Goal: Task Accomplishment & Management: Complete application form

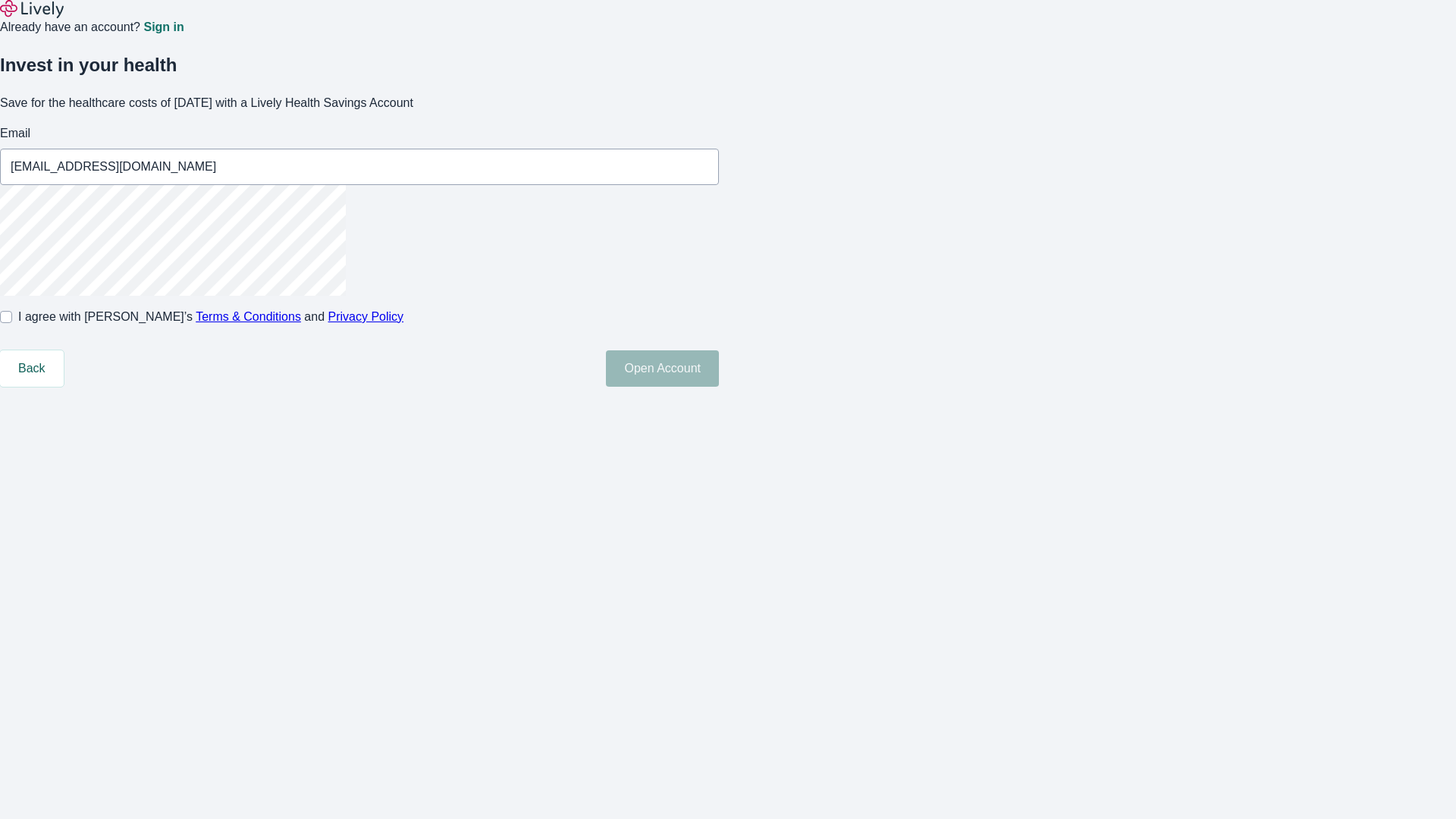
click at [12, 323] on input "I agree with Lively’s Terms & Conditions and Privacy Policy" at bounding box center [6, 316] width 12 height 12
checkbox input "true"
click at [719, 387] on button "Open Account" at bounding box center [662, 368] width 113 height 37
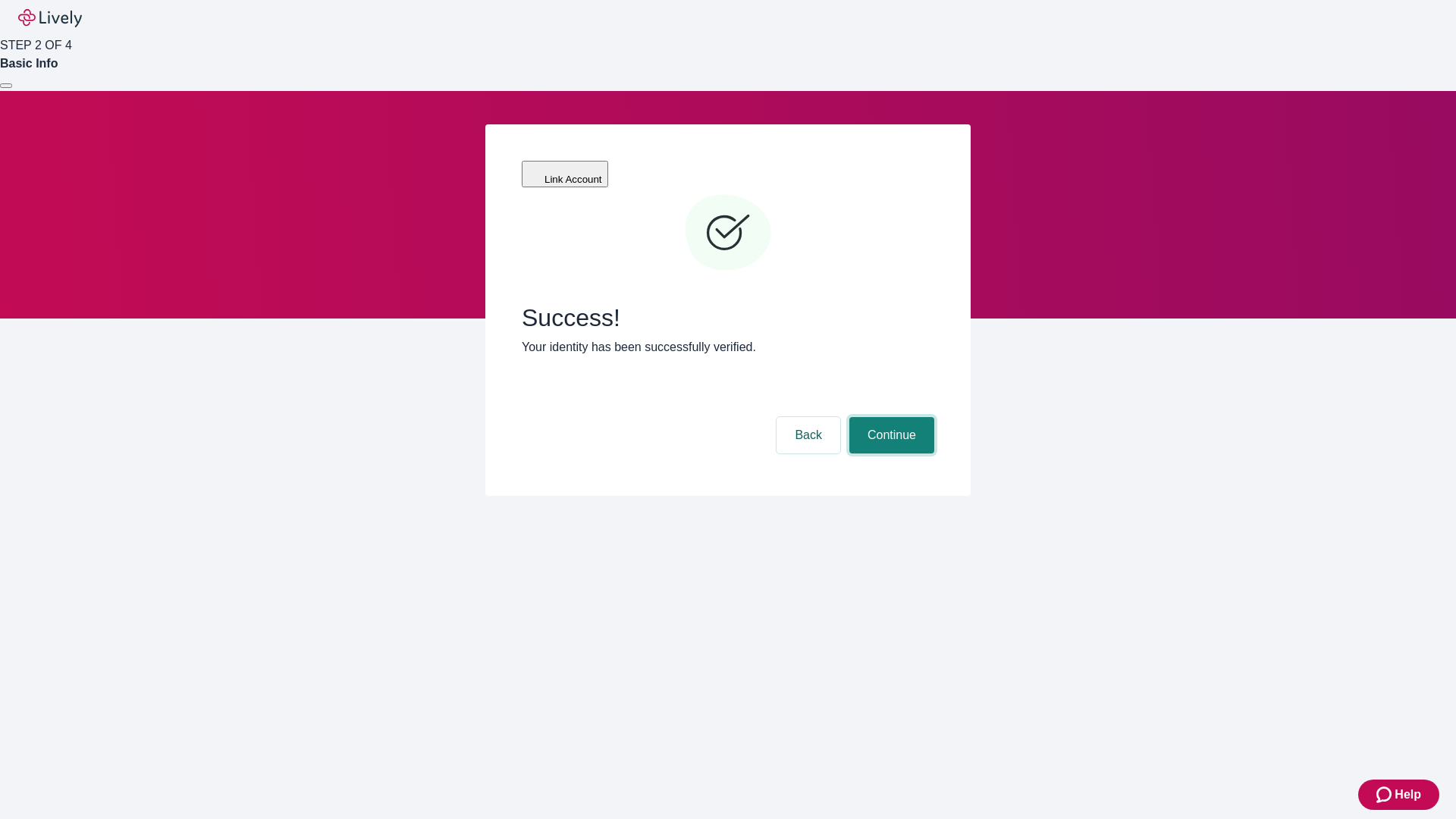
click at [889, 417] on button "Continue" at bounding box center [892, 435] width 85 height 37
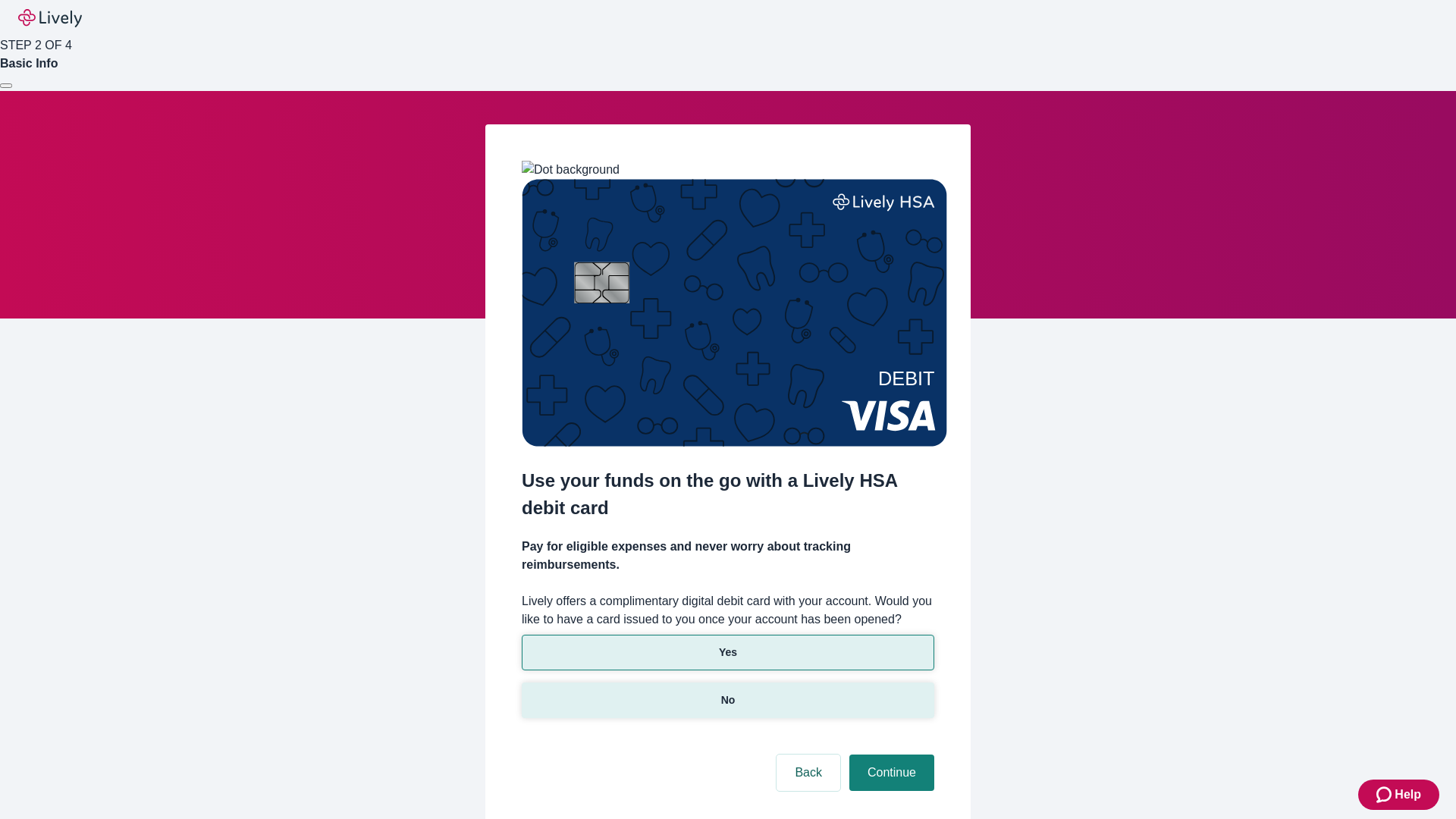
click at [727, 692] on p "No" at bounding box center [728, 700] width 15 height 16
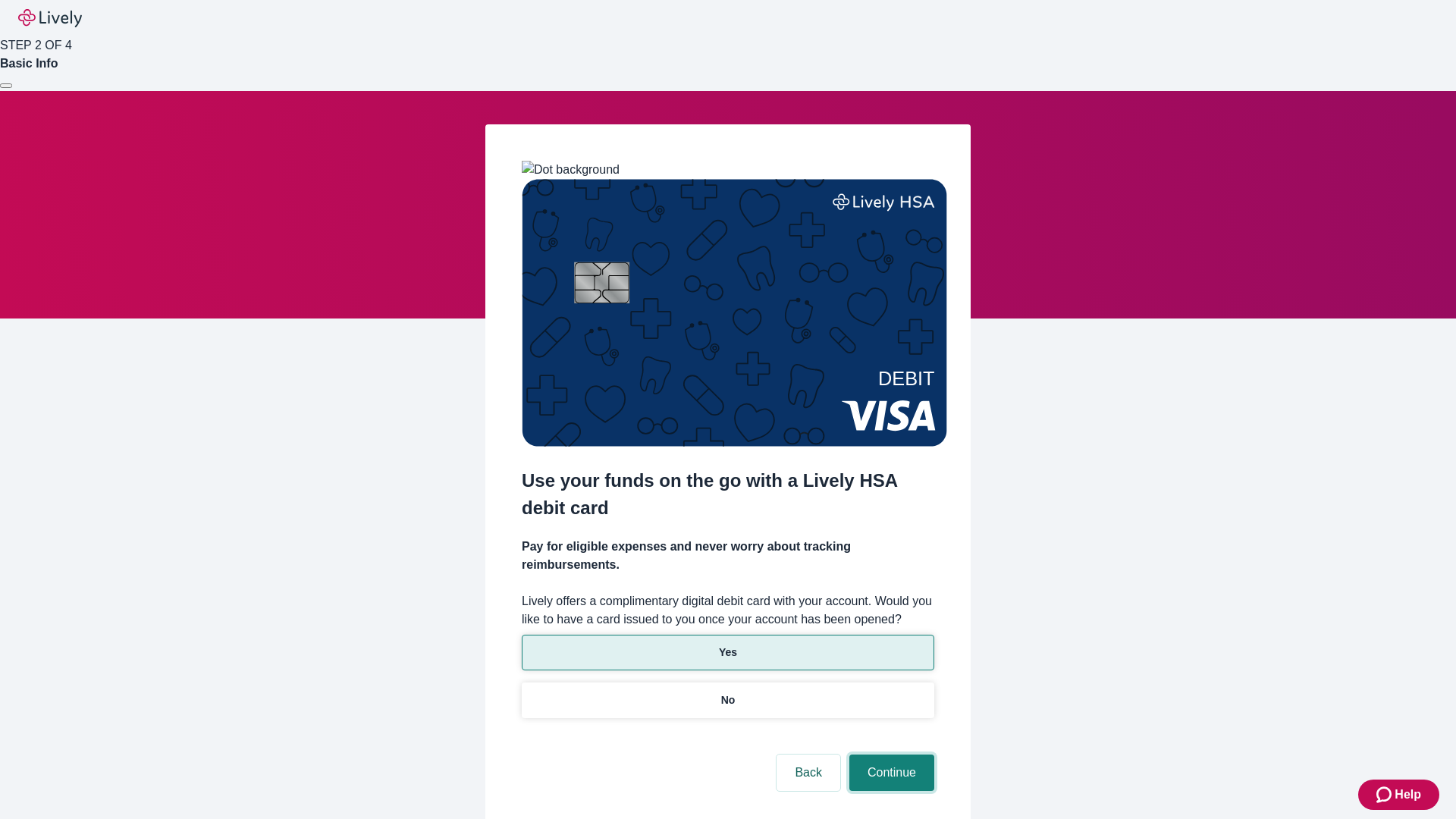
click at [889, 754] on button "Continue" at bounding box center [892, 772] width 85 height 37
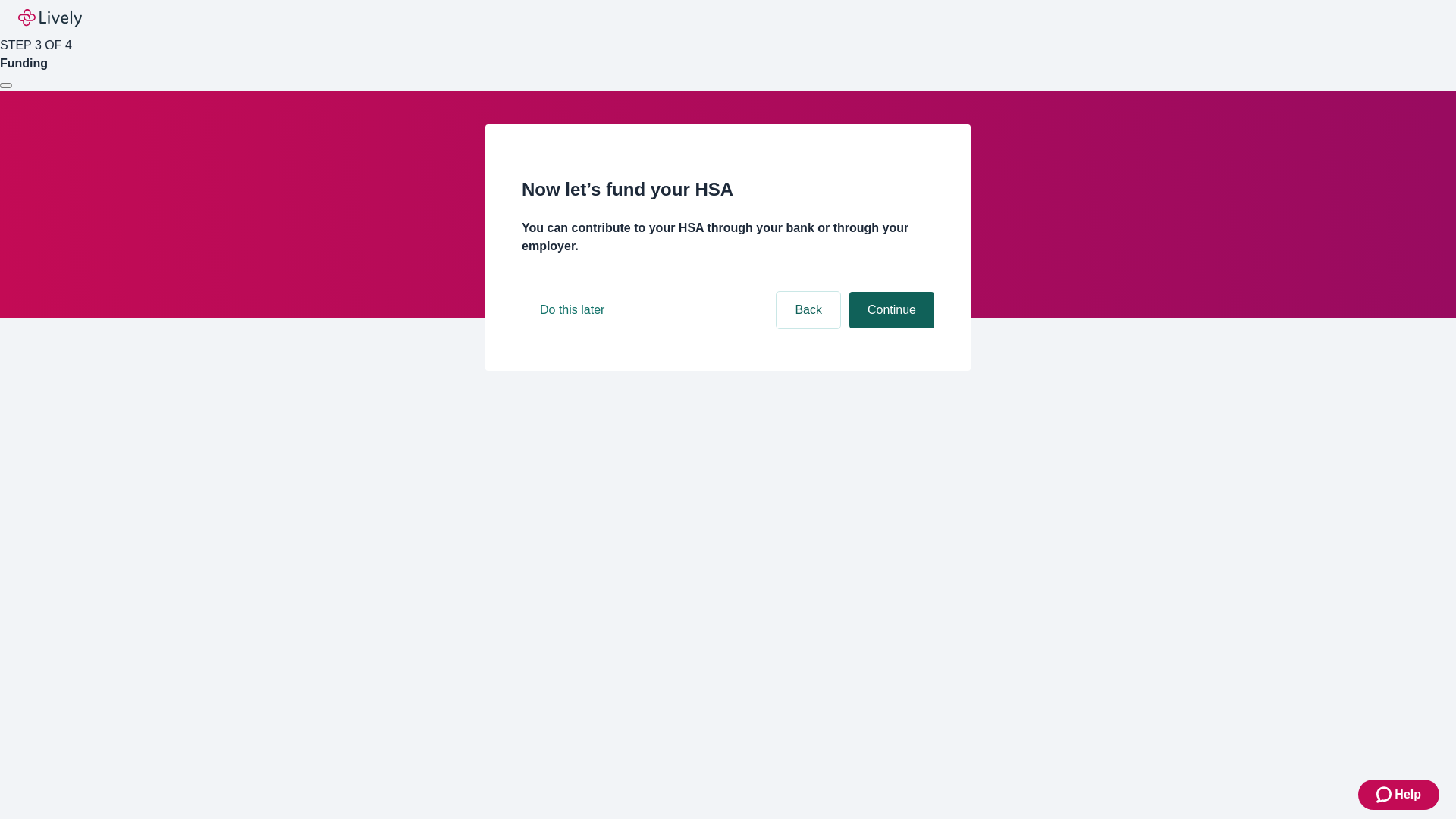
click at [889, 329] on button "Continue" at bounding box center [892, 310] width 85 height 37
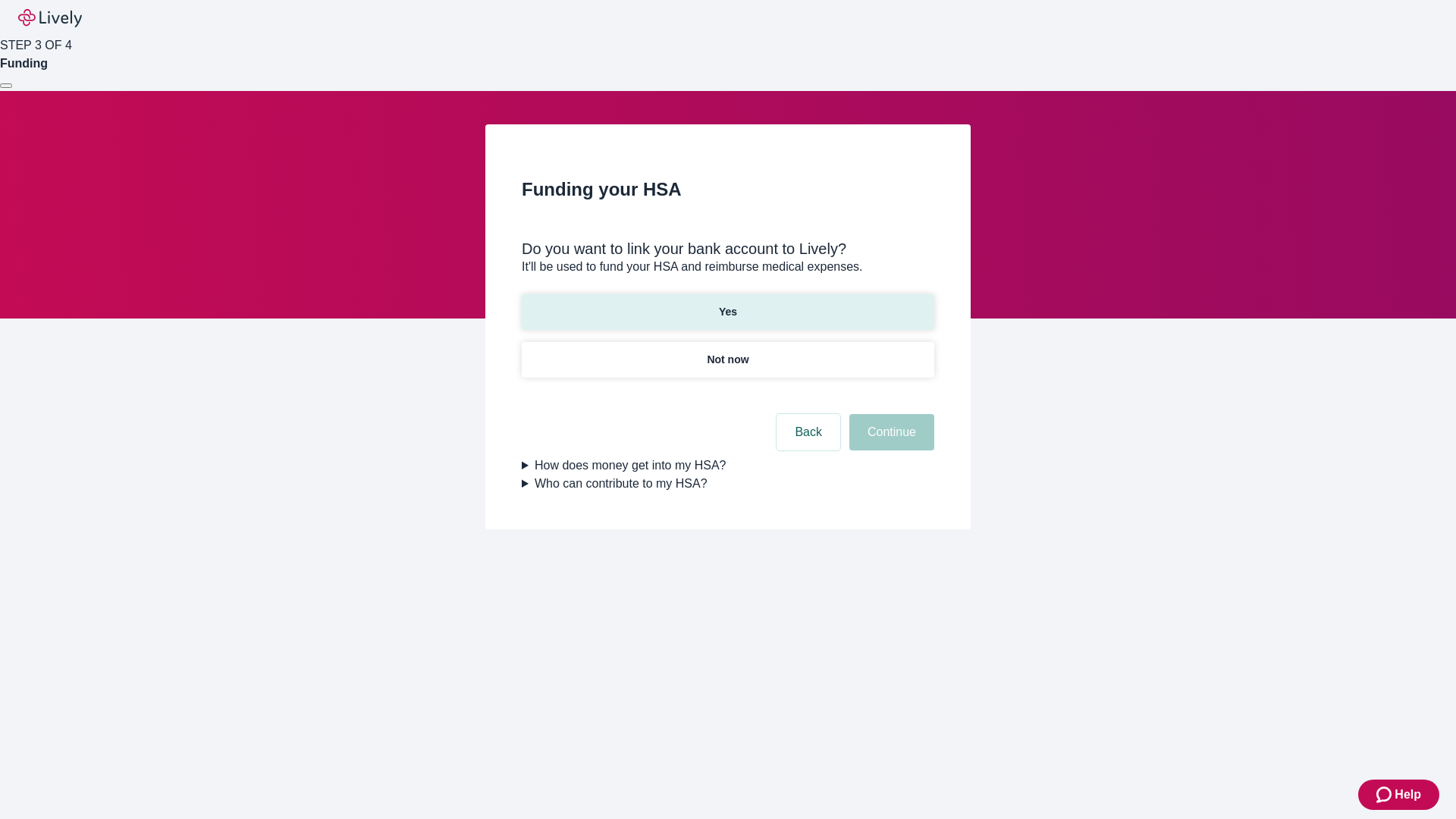
click at [727, 304] on p "Yes" at bounding box center [728, 311] width 18 height 16
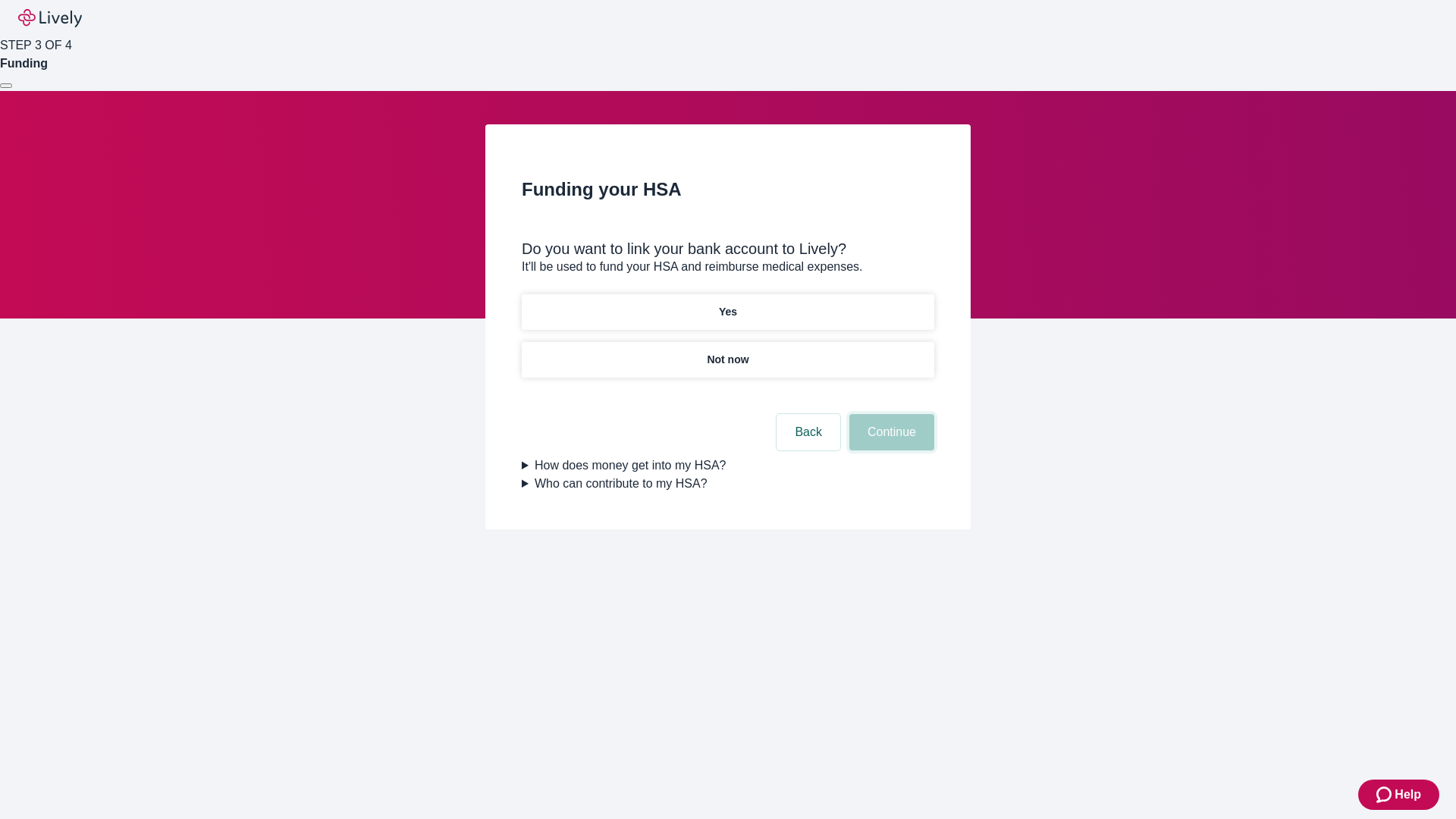
click at [889, 414] on button "Continue" at bounding box center [892, 432] width 85 height 37
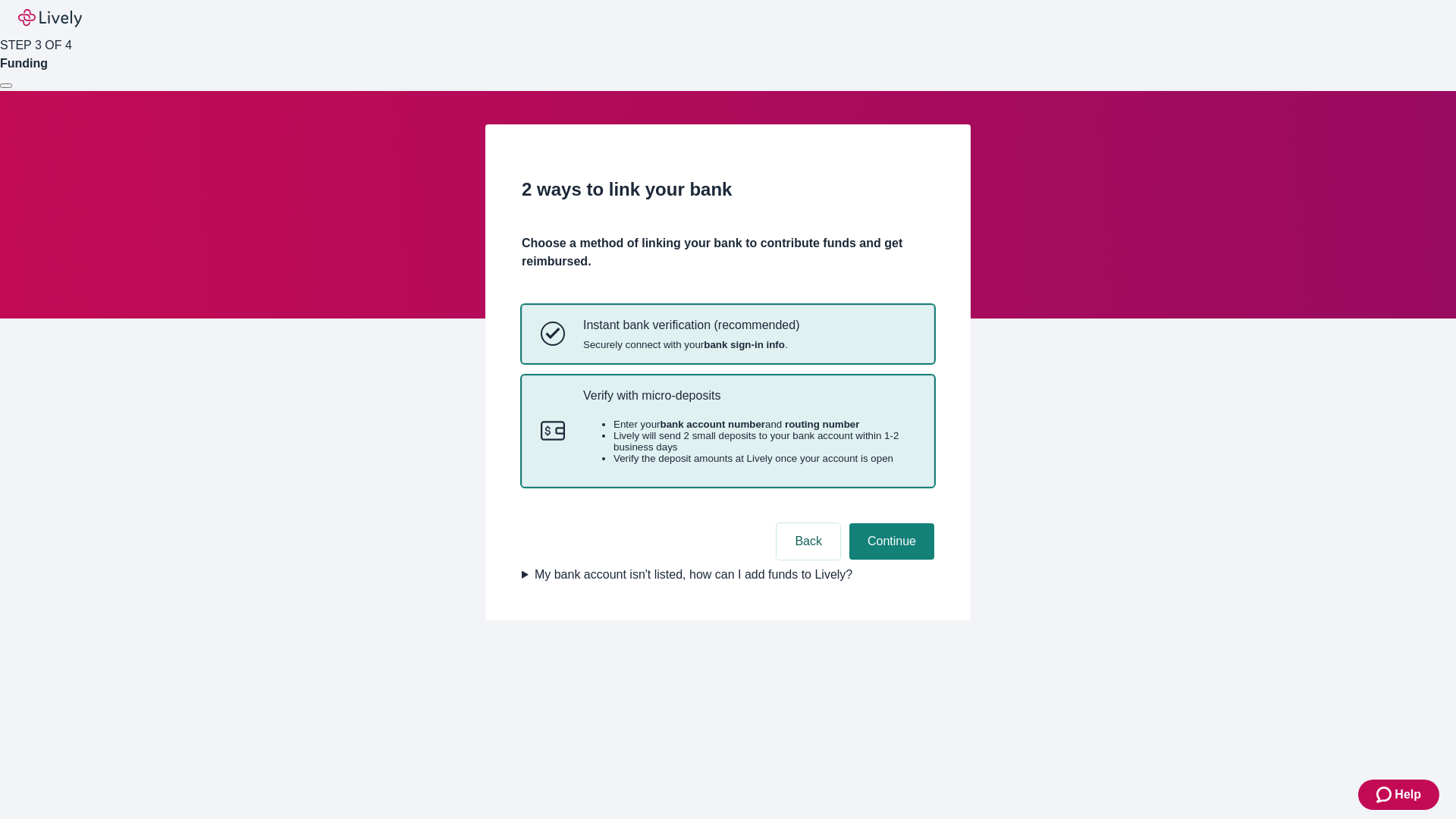
click at [748, 402] on p "Verify with micro-deposits" at bounding box center [749, 396] width 332 height 15
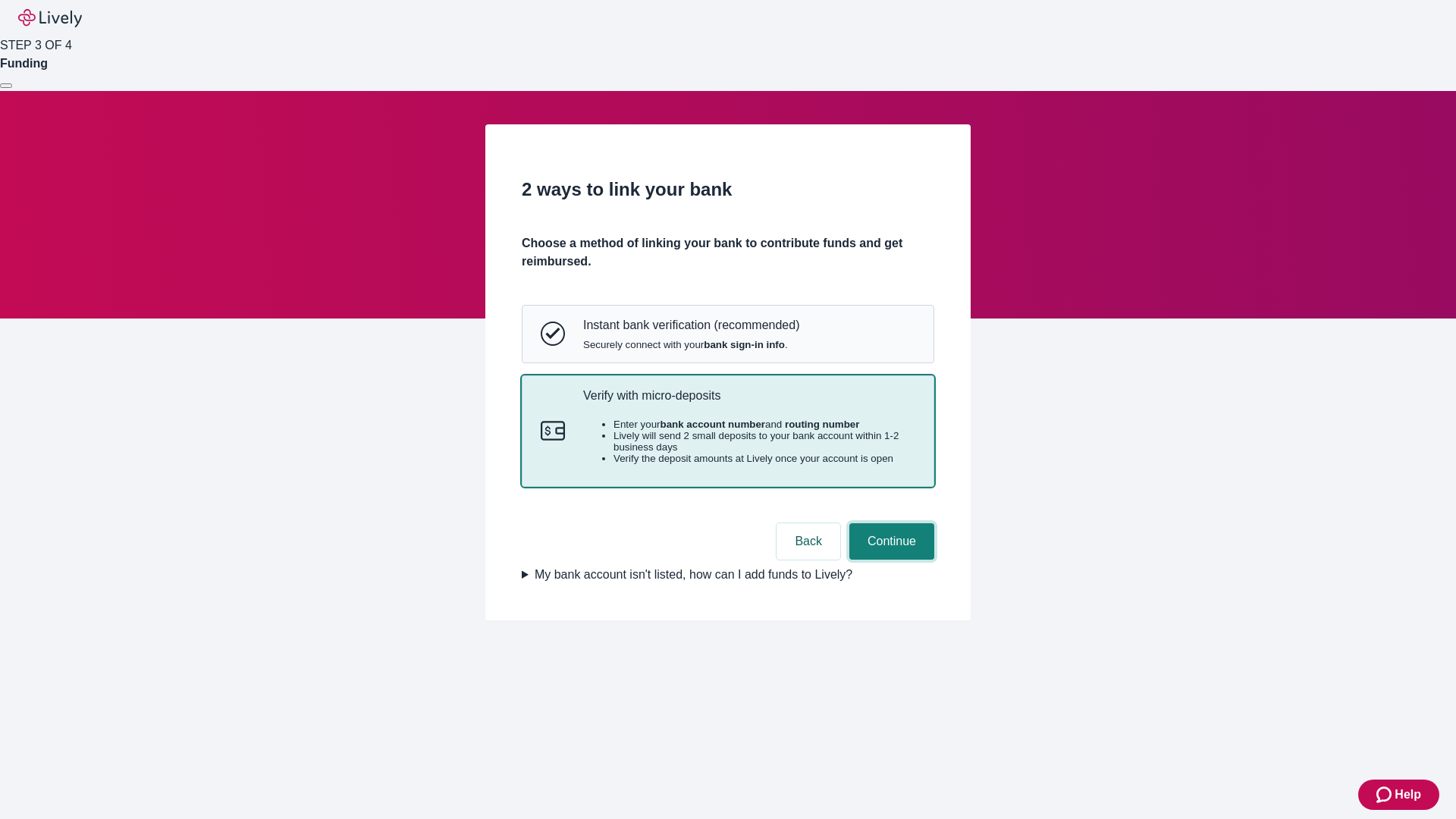
click at [889, 559] on button "Continue" at bounding box center [892, 541] width 85 height 37
